Goal: Task Accomplishment & Management: Manage account settings

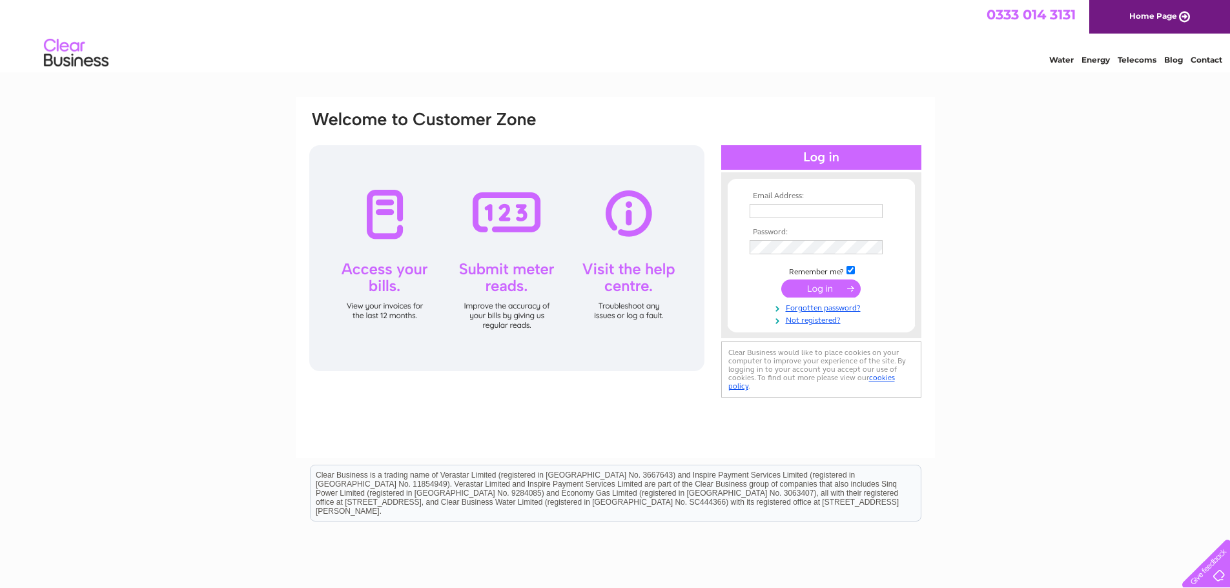
drag, startPoint x: 0, startPoint y: 0, endPoint x: 837, endPoint y: 212, distance: 863.4
click at [837, 212] on input "text" at bounding box center [816, 211] width 133 height 14
type input "ianjanewatson@yahoo.co.uk"
click at [781, 281] on input "submit" at bounding box center [820, 290] width 79 height 18
click at [803, 255] on td at bounding box center [821, 247] width 150 height 21
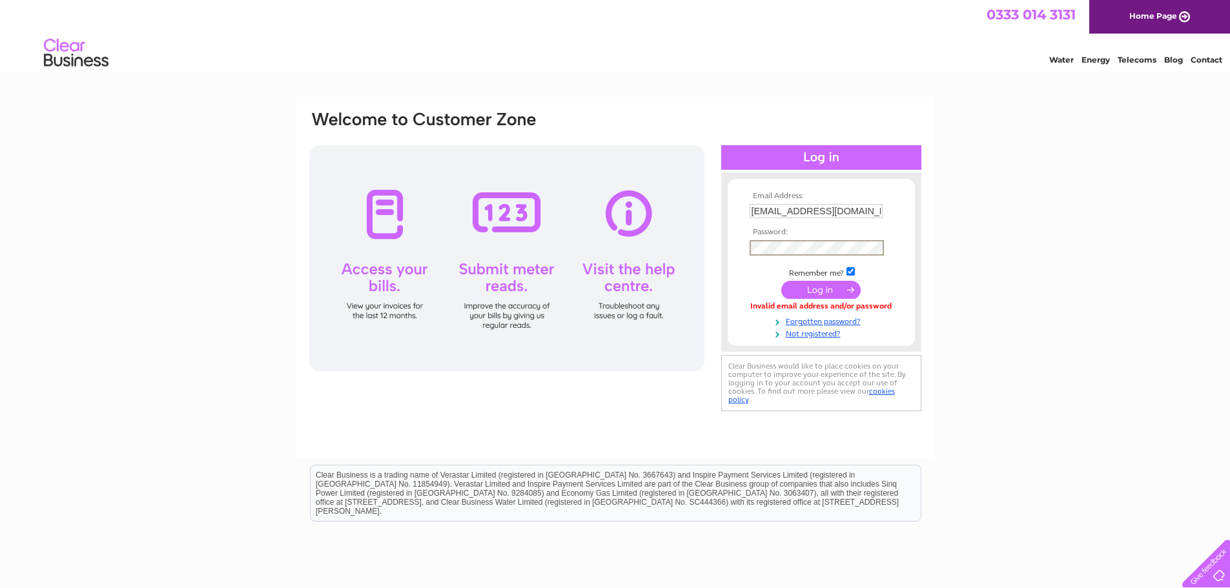
click at [781, 281] on input "submit" at bounding box center [820, 290] width 79 height 18
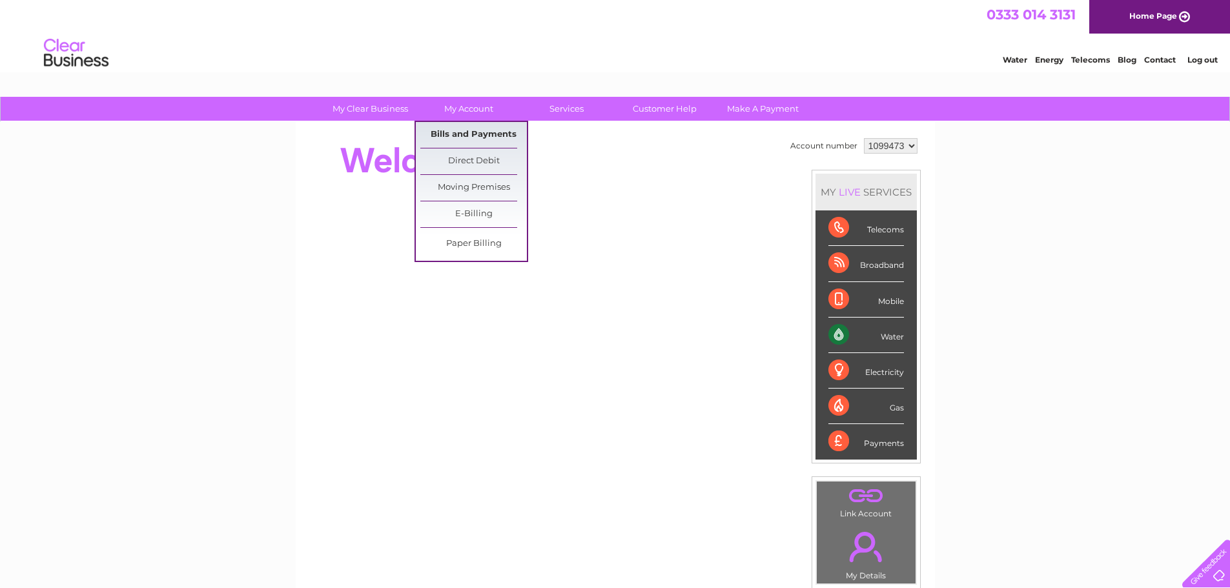
click at [462, 133] on link "Bills and Payments" at bounding box center [473, 135] width 107 height 26
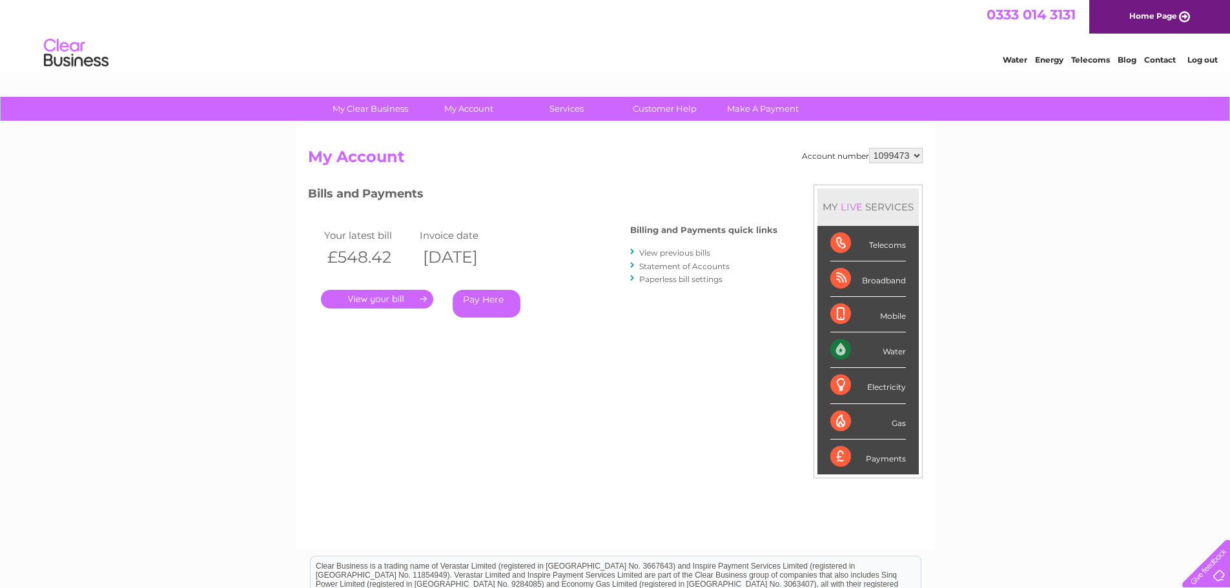
click at [384, 301] on link "." at bounding box center [377, 299] width 112 height 19
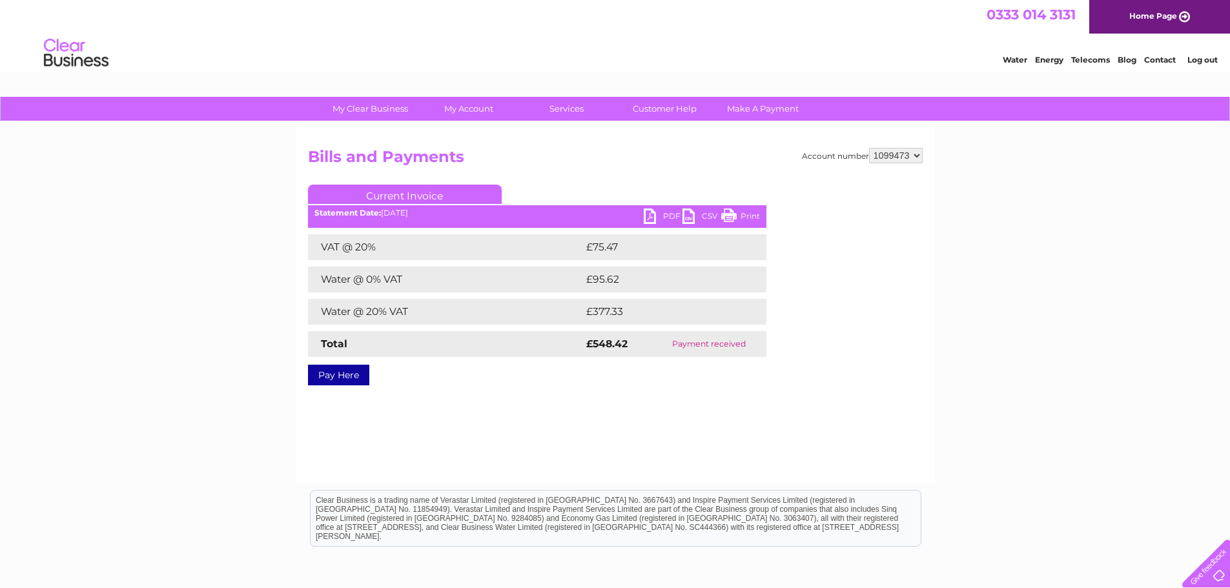
click at [659, 213] on link "PDF" at bounding box center [663, 218] width 39 height 19
